Goal: Navigation & Orientation: Find specific page/section

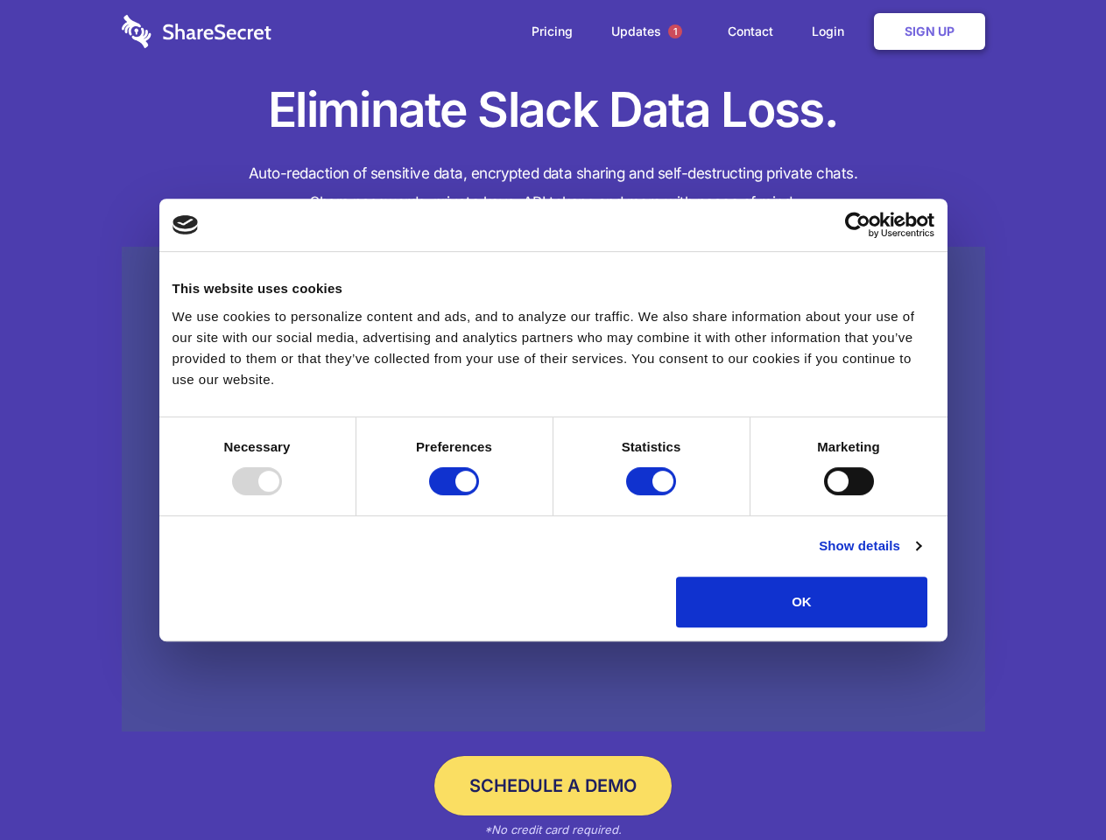
click at [282, 495] on div at bounding box center [257, 481] width 50 height 28
click at [479, 495] on input "Preferences" at bounding box center [454, 481] width 50 height 28
checkbox input "false"
click at [653, 495] on input "Statistics" at bounding box center [651, 481] width 50 height 28
checkbox input "false"
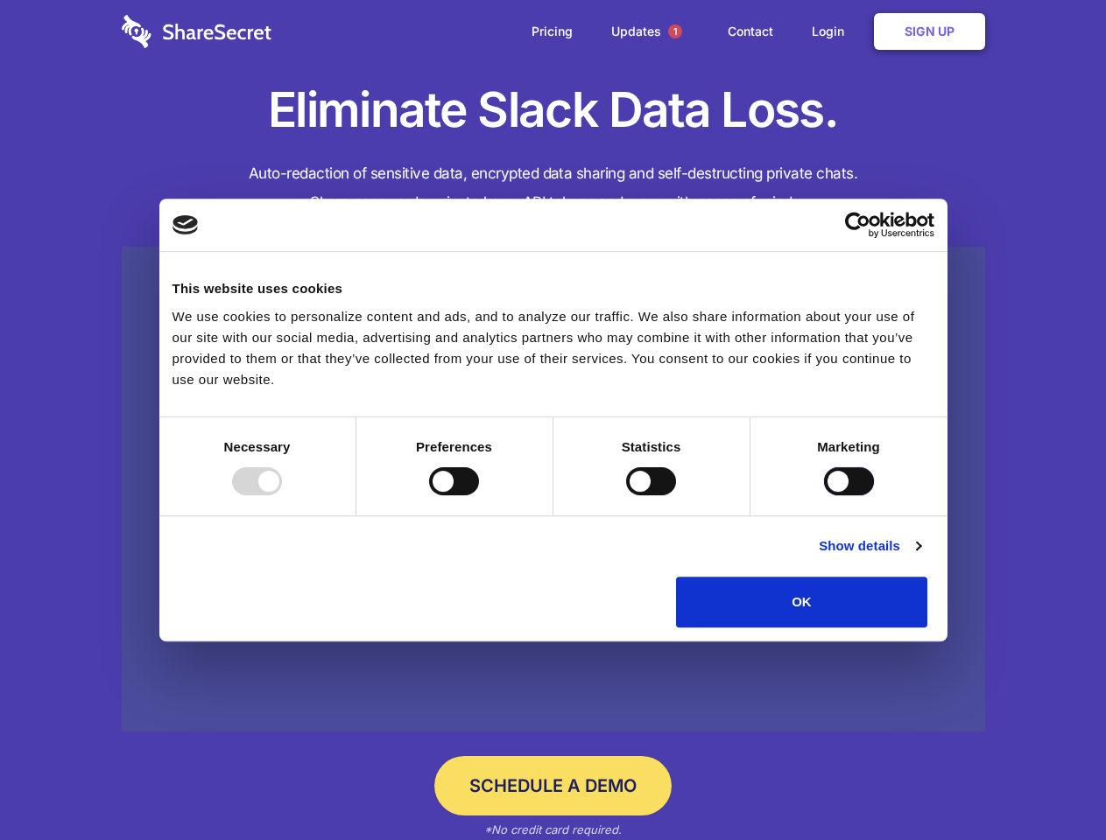
click at [824, 495] on input "Marketing" at bounding box center [849, 481] width 50 height 28
checkbox input "true"
click at [920, 557] on link "Show details" at bounding box center [869, 546] width 102 height 21
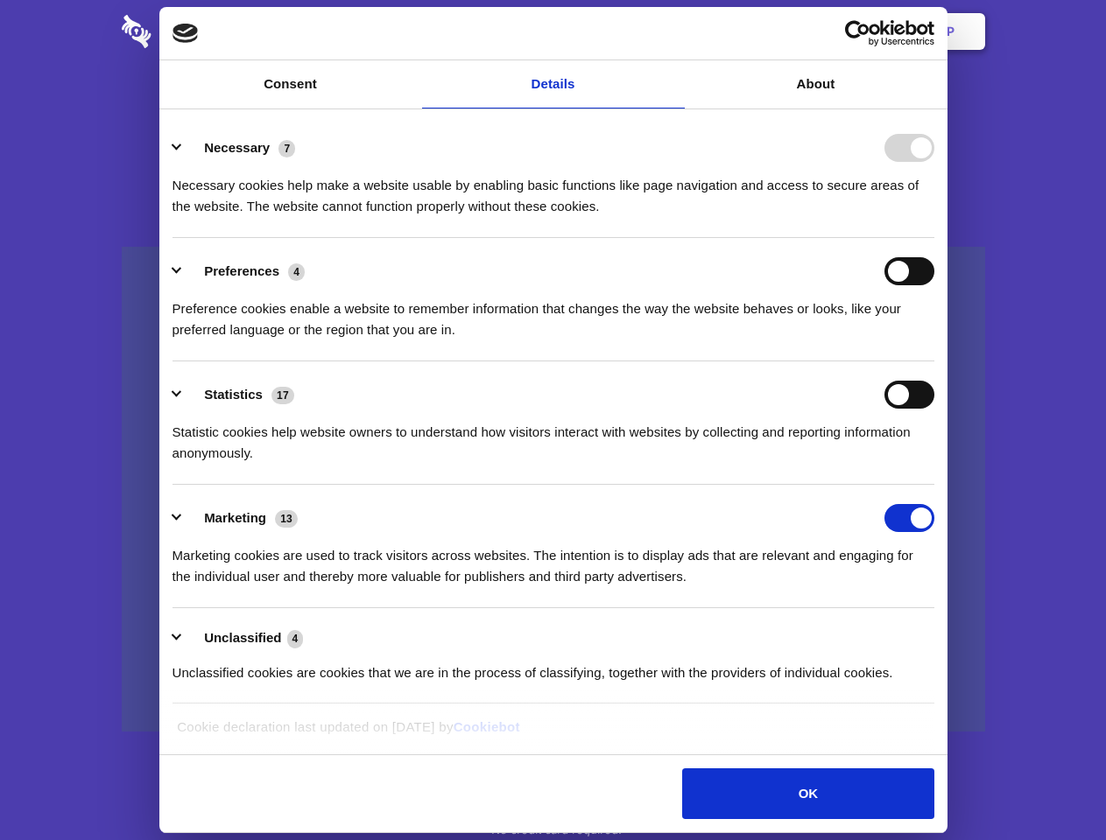
click at [934, 238] on li "Necessary 7 Necessary cookies help make a website usable by enabling basic func…" at bounding box center [553, 176] width 762 height 123
click at [674, 32] on span "1" at bounding box center [675, 32] width 14 height 14
